Goal: Task Accomplishment & Management: Use online tool/utility

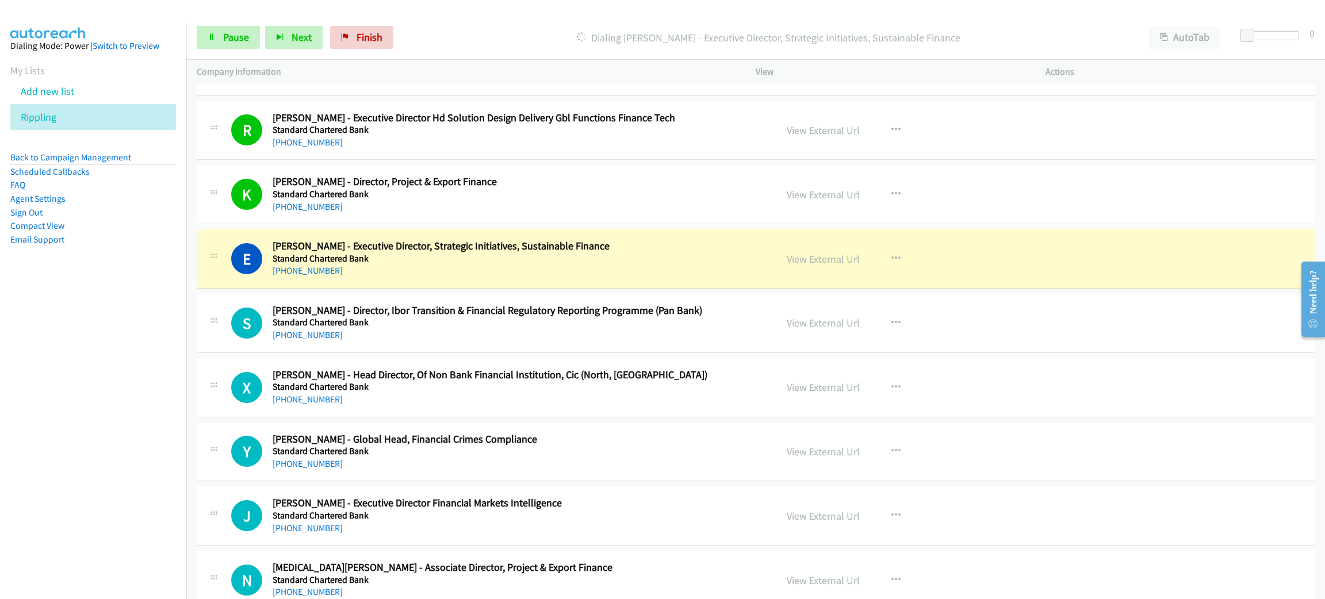
scroll to position [6210, 0]
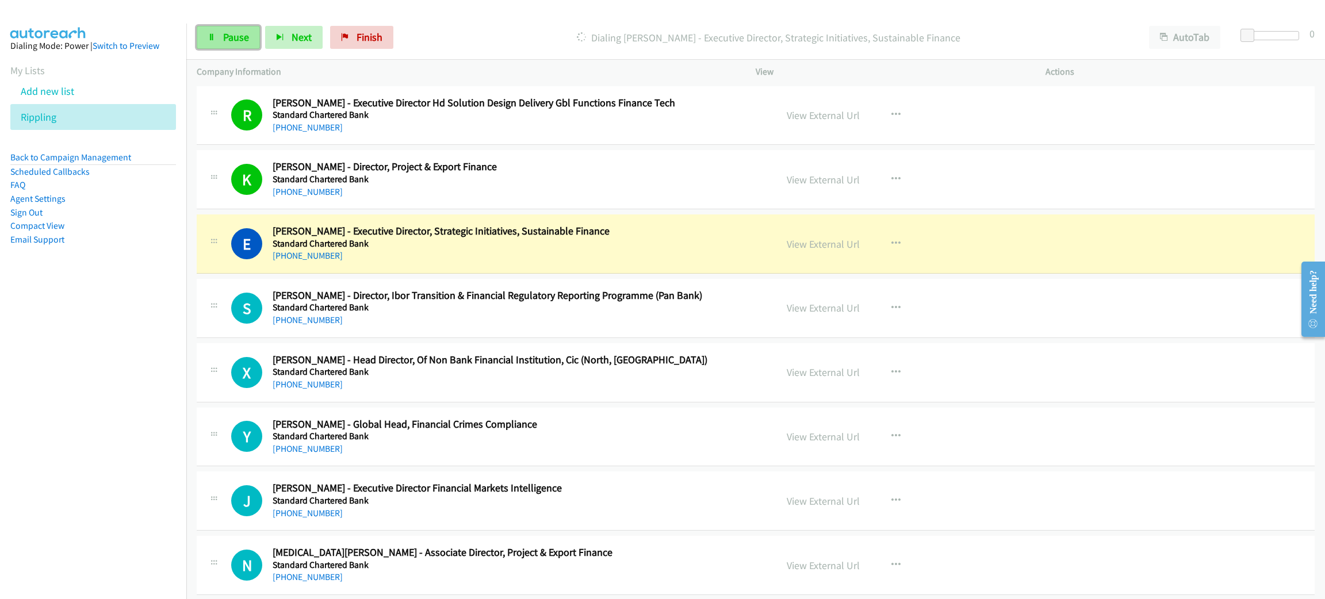
click at [254, 40] on link "Pause" at bounding box center [228, 37] width 63 height 23
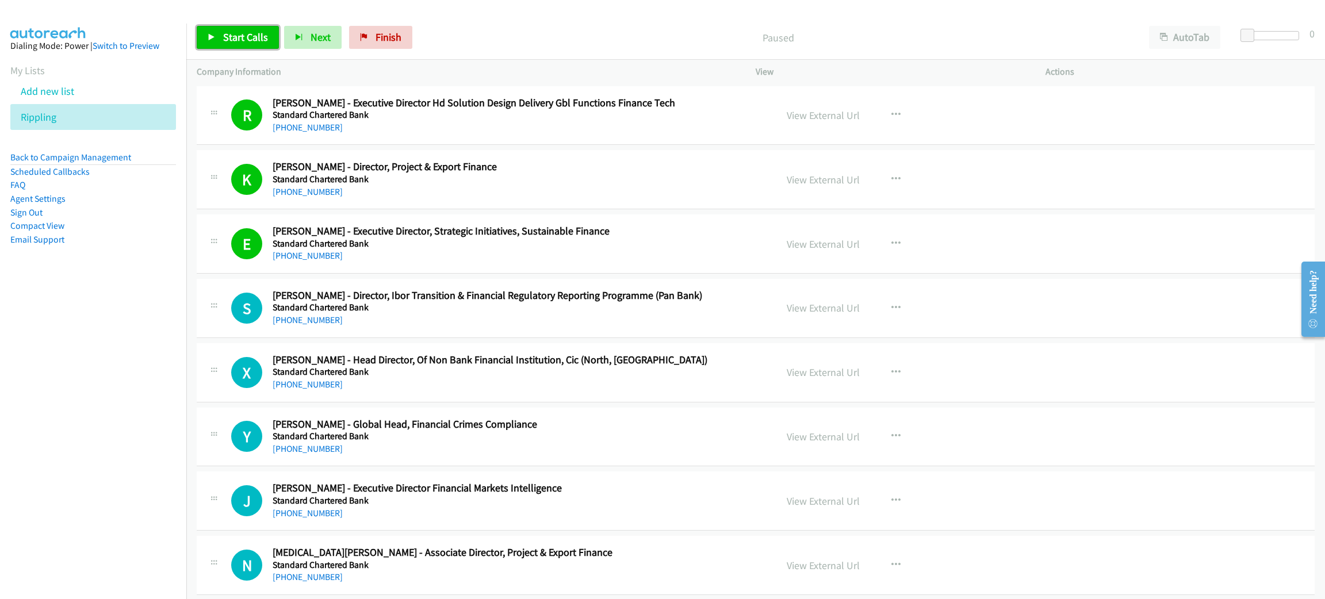
click at [254, 40] on span "Start Calls" at bounding box center [245, 36] width 45 height 13
click at [254, 40] on div "Start Calls Pause Next Finish" at bounding box center [307, 37] width 221 height 23
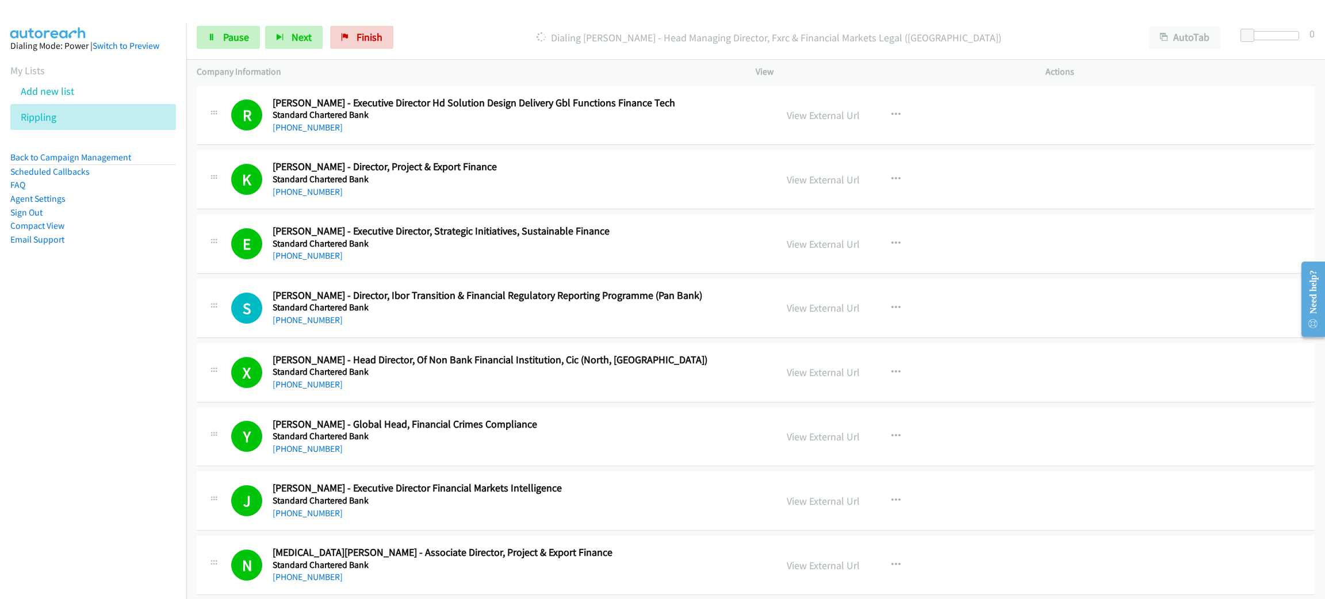
scroll to position [6642, 0]
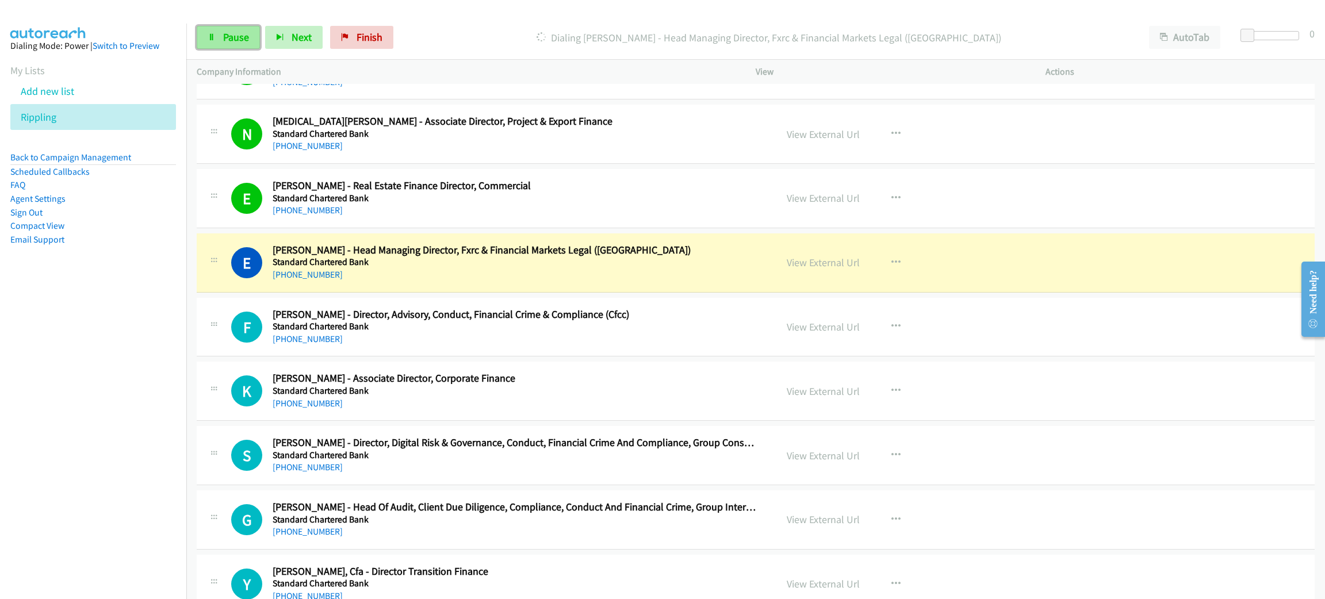
click at [244, 40] on span "Pause" at bounding box center [236, 36] width 26 height 13
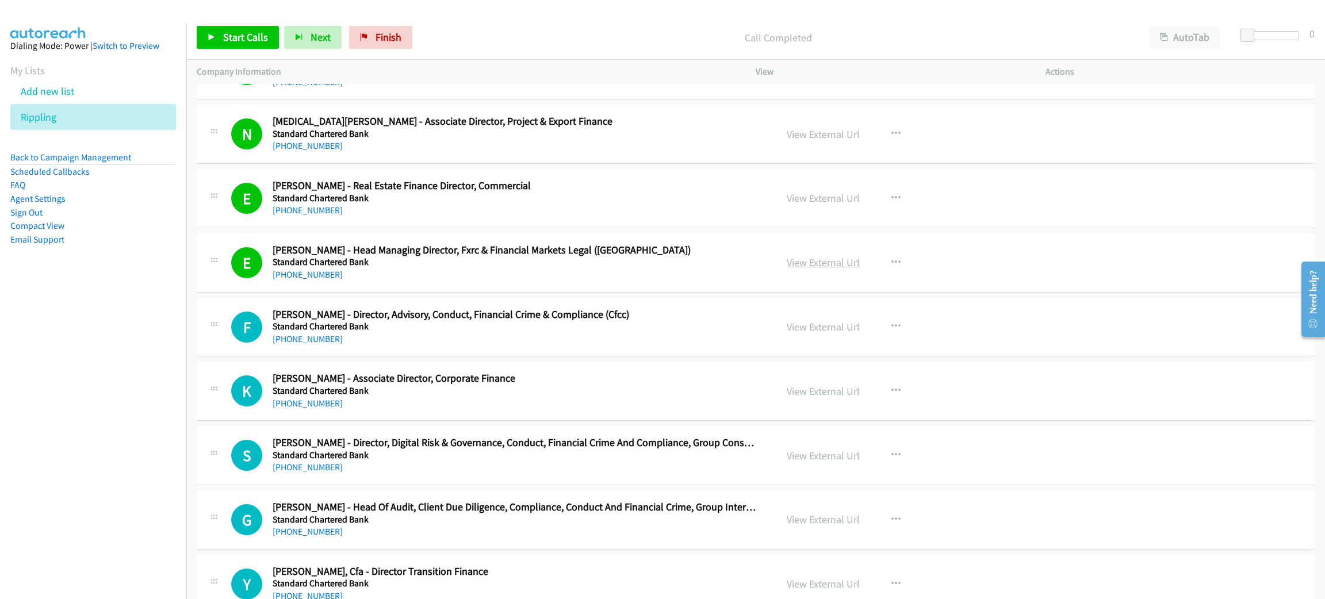
click at [848, 269] on link "View External Url" at bounding box center [823, 262] width 73 height 13
click at [249, 37] on span "Start Calls" at bounding box center [245, 36] width 45 height 13
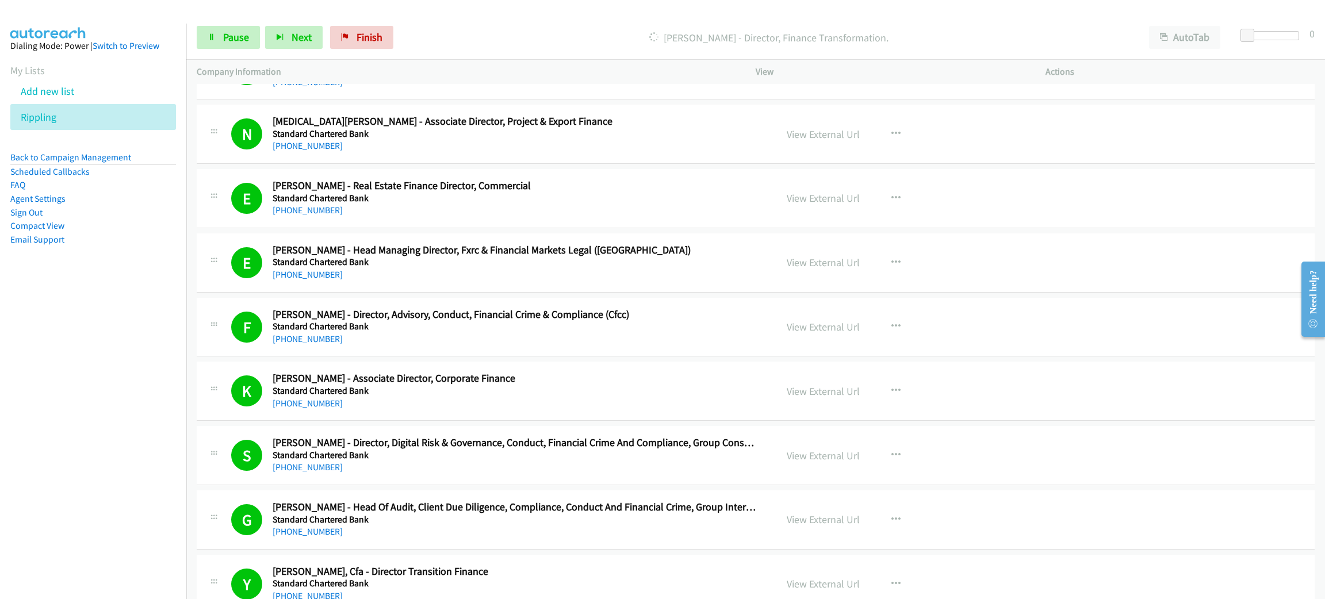
scroll to position [6987, 0]
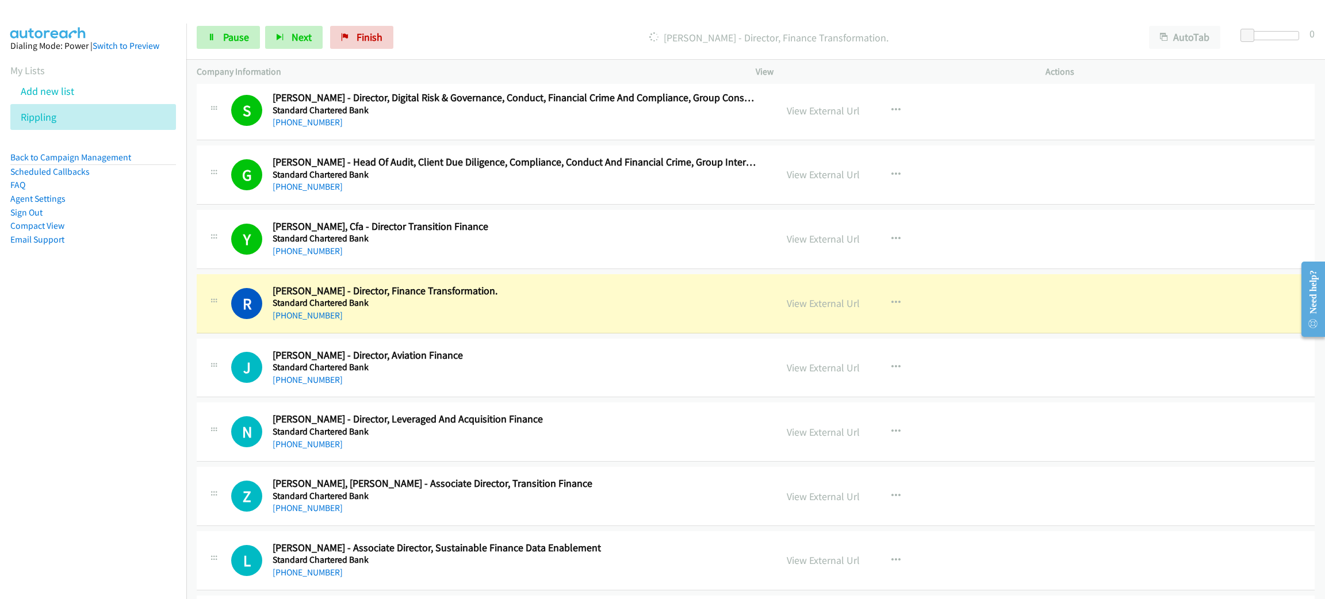
click at [553, 309] on h5 "Standard Chartered Bank" at bounding box center [516, 303] width 487 height 12
click at [531, 323] on div "[PHONE_NUMBER]" at bounding box center [516, 316] width 487 height 14
click at [819, 310] on link "View External Url" at bounding box center [823, 303] width 73 height 13
click at [227, 37] on span "Pause" at bounding box center [236, 36] width 26 height 13
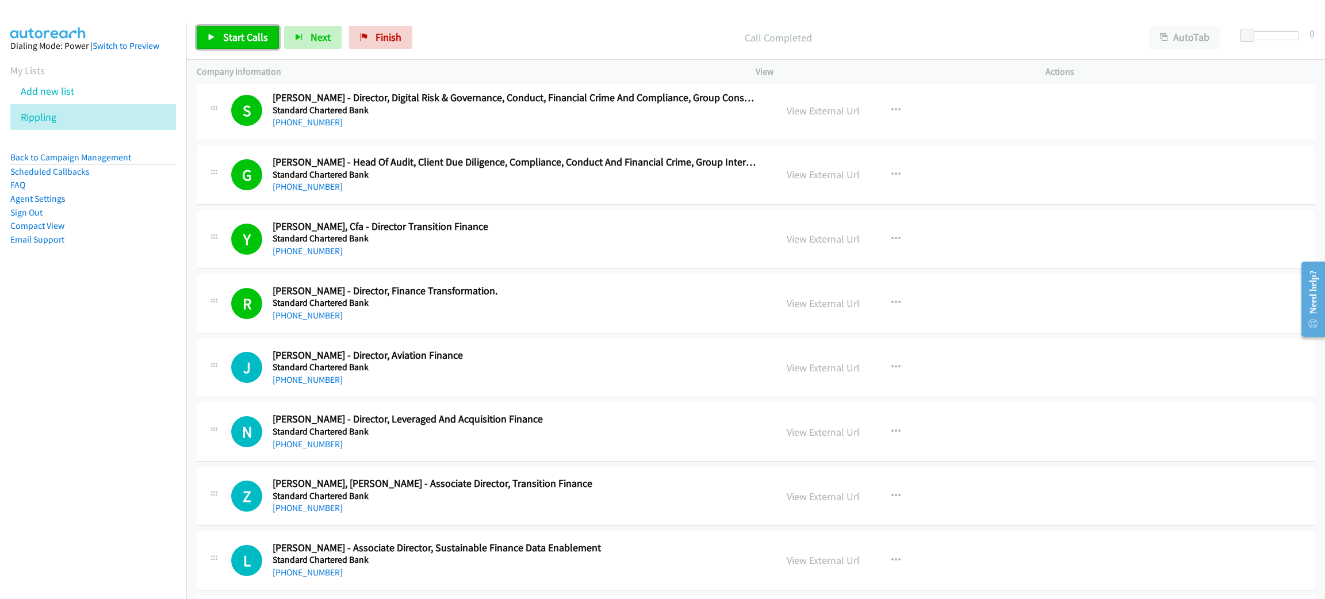
click at [244, 40] on span "Start Calls" at bounding box center [245, 36] width 45 height 13
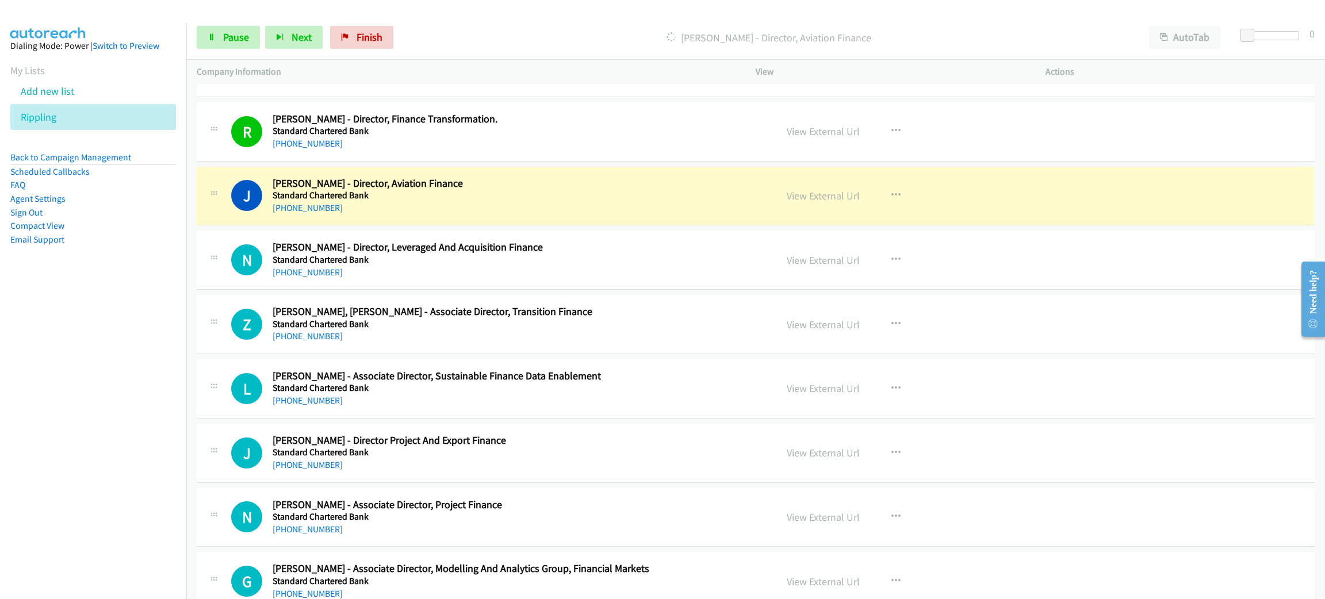
scroll to position [7159, 0]
click at [238, 38] on span "Pause" at bounding box center [236, 36] width 26 height 13
click at [798, 202] on link "View External Url" at bounding box center [823, 195] width 73 height 13
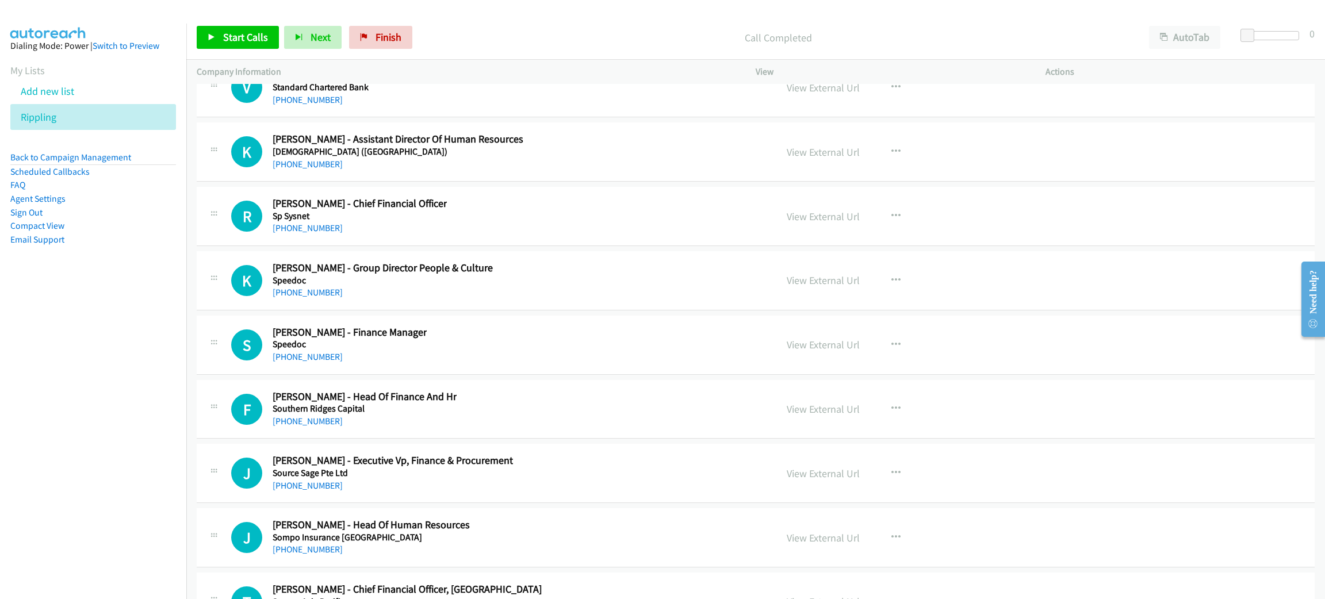
scroll to position [14750, 0]
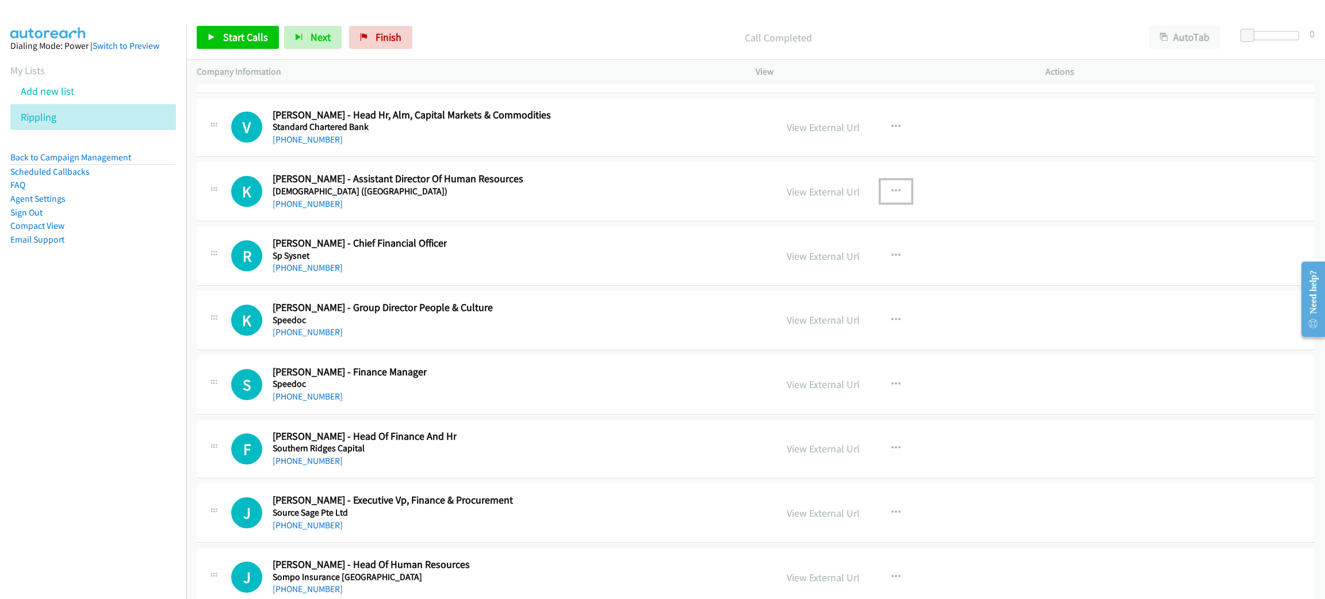
click at [893, 203] on button "button" at bounding box center [895, 191] width 31 height 23
click at [820, 278] on link "Start Calls Here" at bounding box center [834, 266] width 153 height 23
click at [240, 29] on link "Start Calls" at bounding box center [238, 37] width 82 height 23
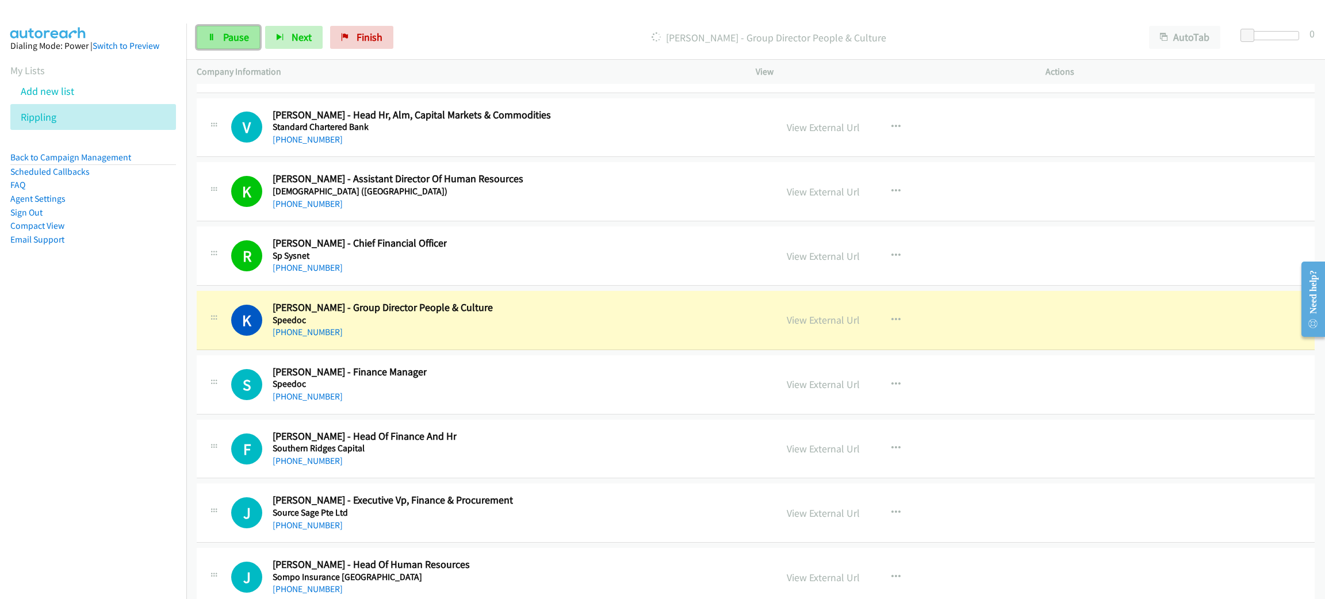
click at [221, 29] on link "Pause" at bounding box center [228, 37] width 63 height 23
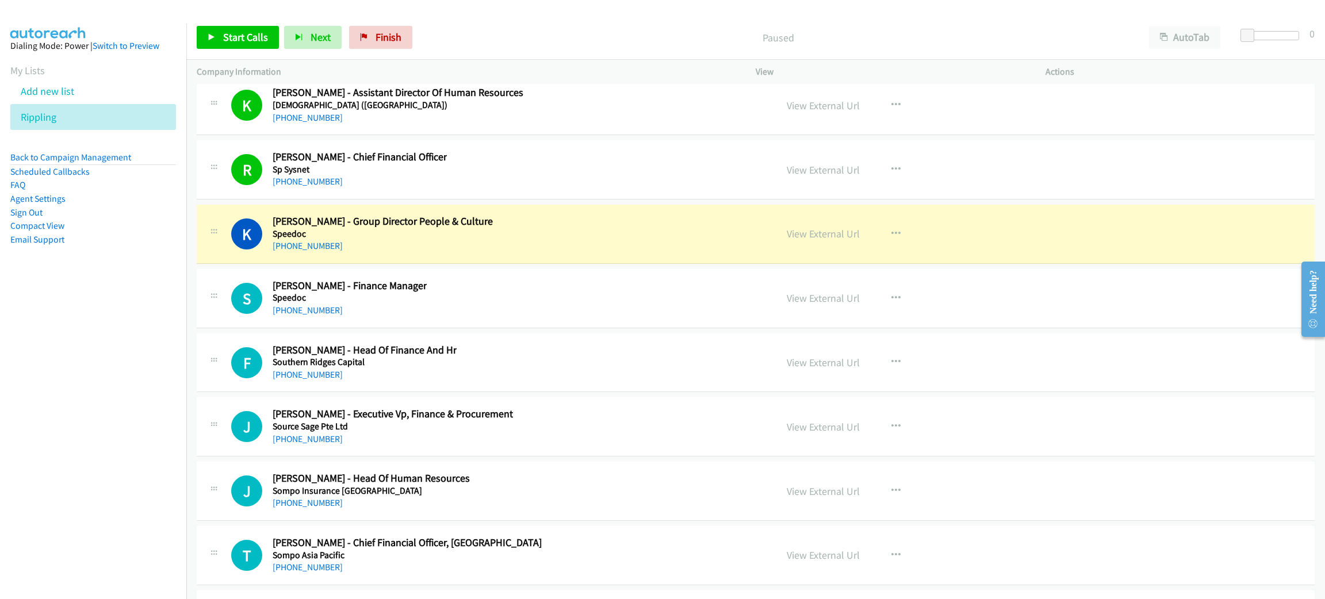
scroll to position [14923, 0]
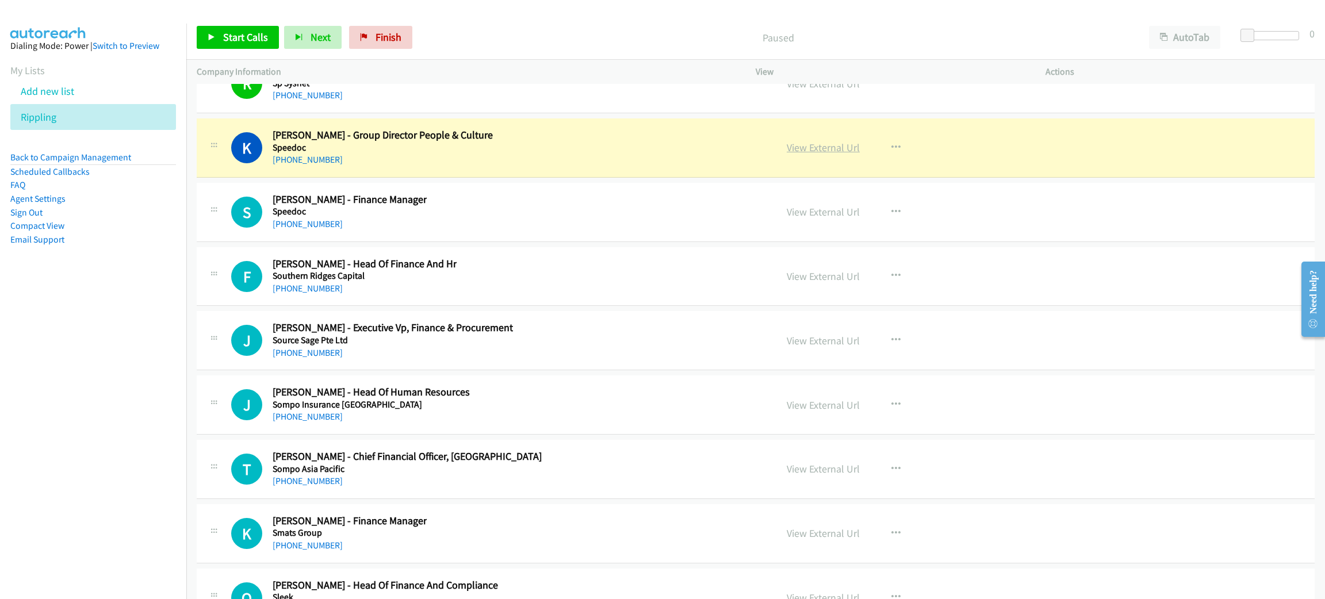
click at [810, 154] on link "View External Url" at bounding box center [823, 147] width 73 height 13
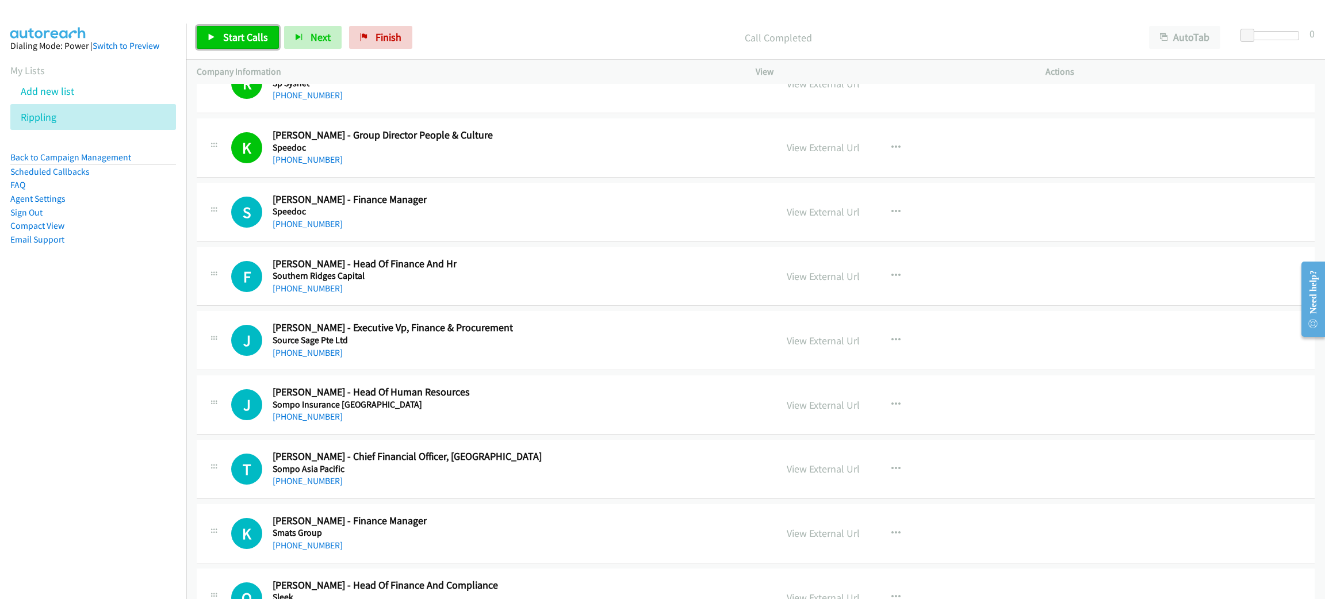
click at [232, 35] on span "Start Calls" at bounding box center [245, 36] width 45 height 13
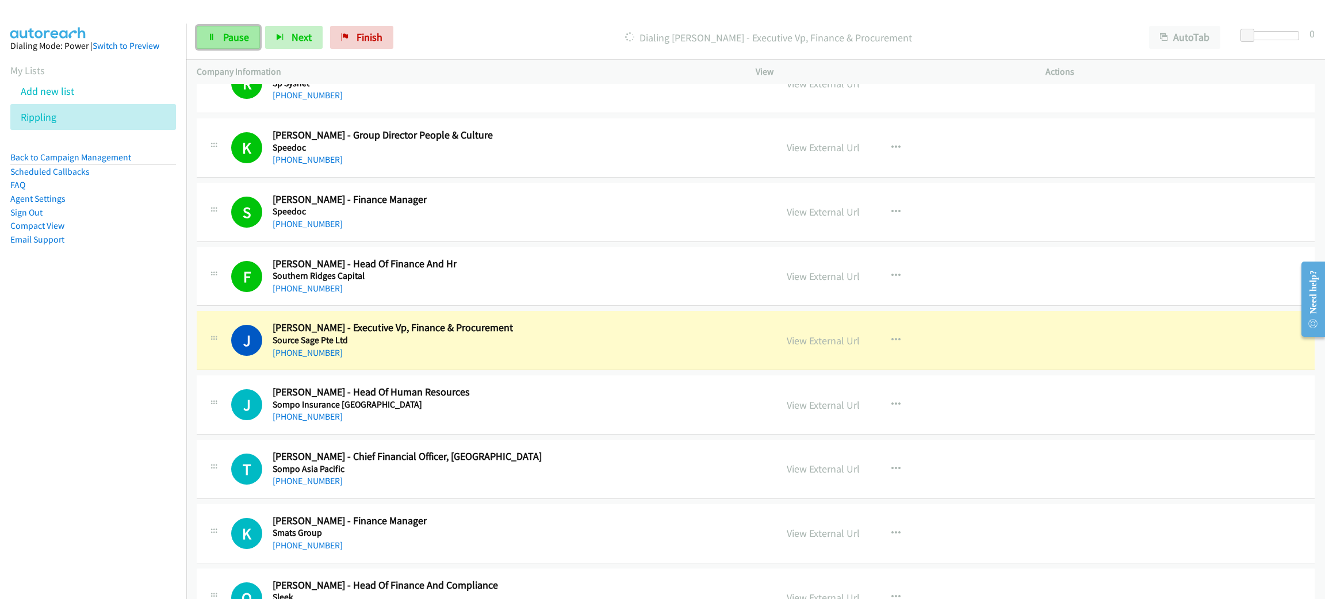
click at [227, 40] on span "Pause" at bounding box center [236, 36] width 26 height 13
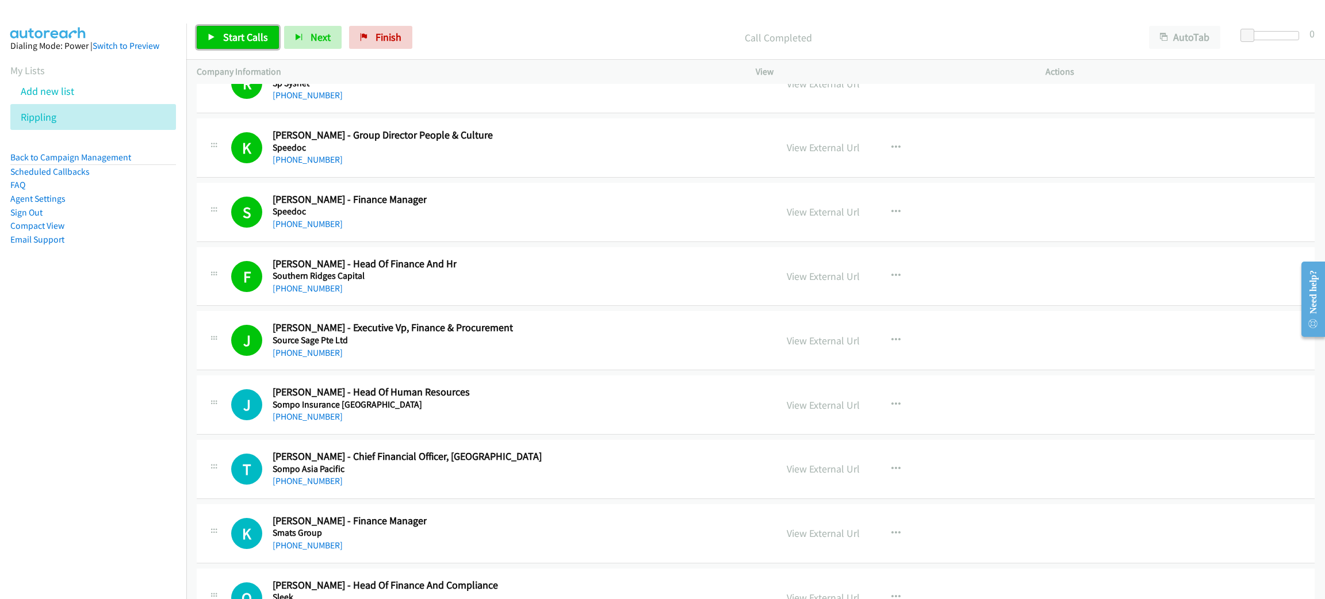
click at [215, 41] on link "Start Calls" at bounding box center [238, 37] width 82 height 23
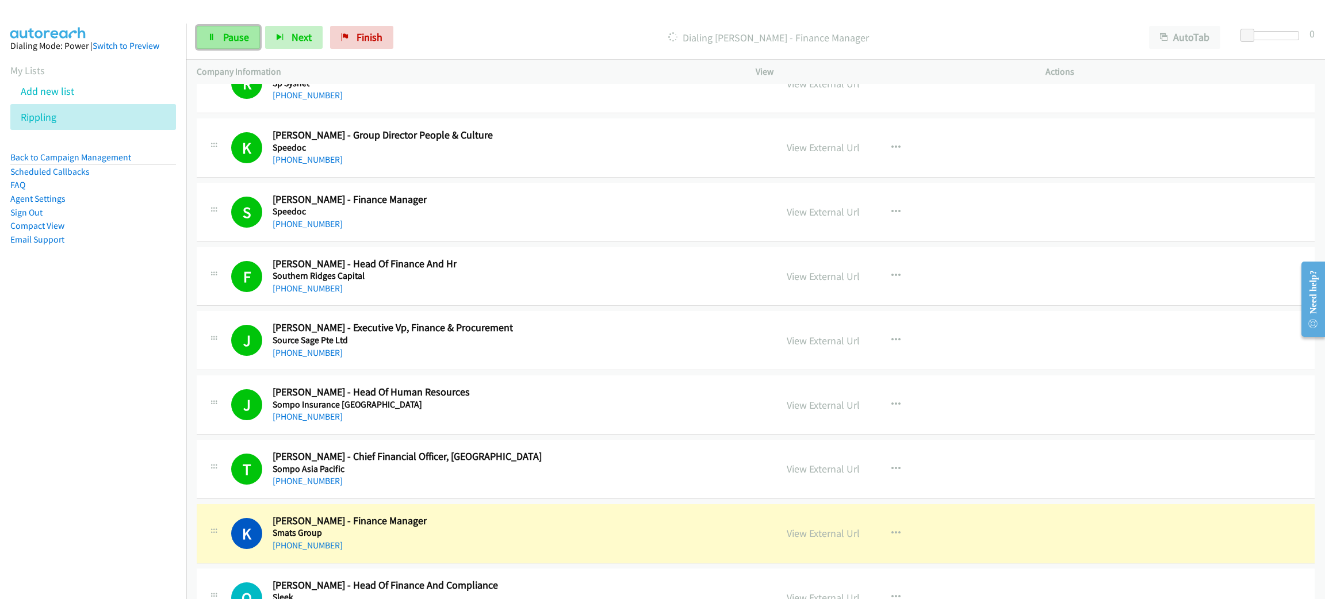
click at [254, 39] on link "Pause" at bounding box center [228, 37] width 63 height 23
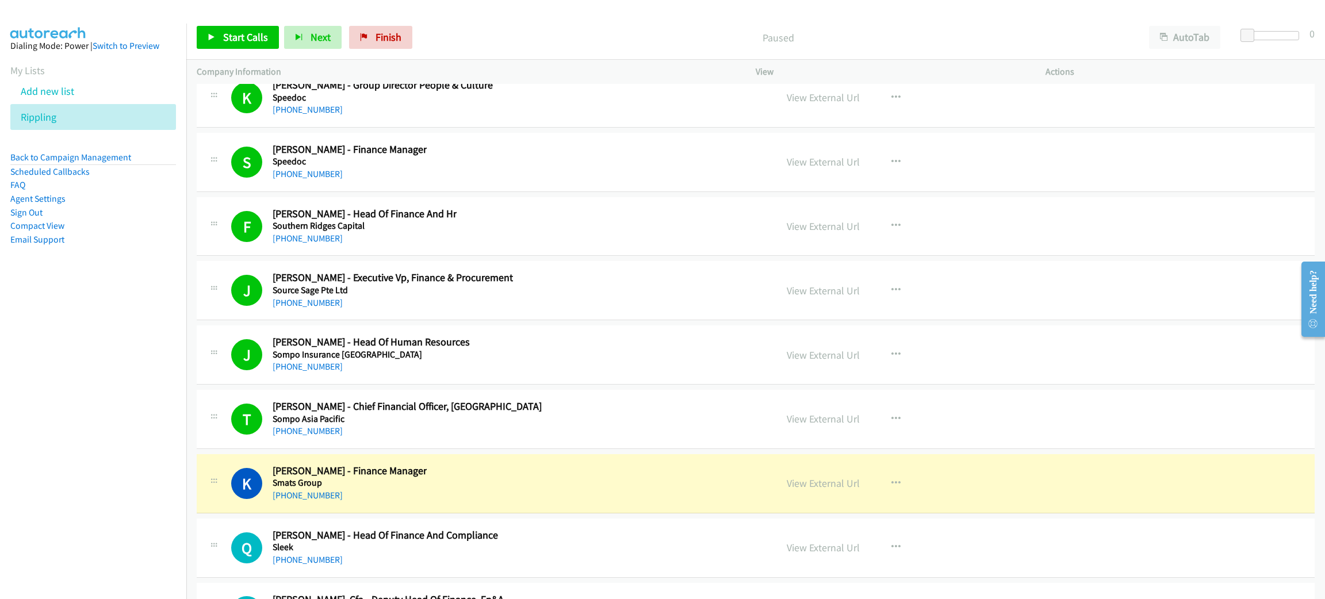
scroll to position [15009, 0]
